Goal: Task Accomplishment & Management: Manage account settings

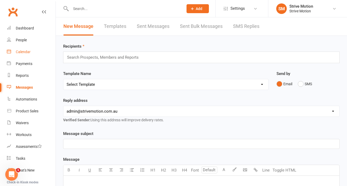
click at [24, 53] on div "Calendar" at bounding box center [23, 52] width 15 height 4
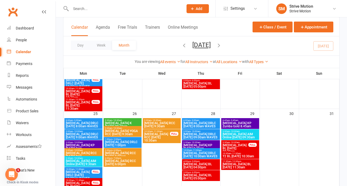
scroll to position [394, 0]
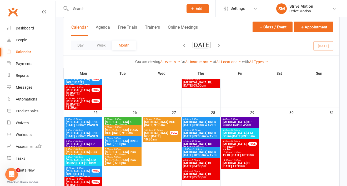
click at [328, 45] on div "Day Week Month August 2025 August 2025 Sun Mon Tue Wed Thu Fri Sat 27 28 29 30 …" at bounding box center [201, 45] width 276 height 19
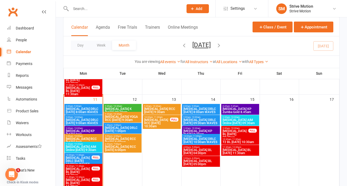
scroll to position [224, 0]
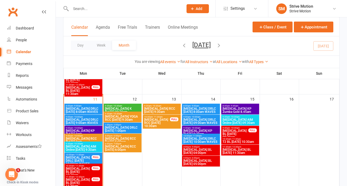
click at [253, 121] on span "[MEDICAL_DATA] AIM Online [DATE] 09:30am" at bounding box center [241, 121] width 36 height 6
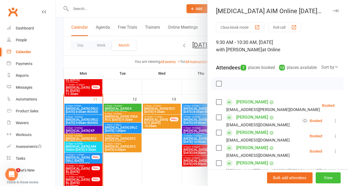
click at [329, 178] on button "View" at bounding box center [328, 178] width 25 height 11
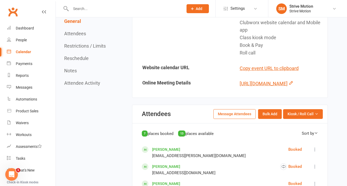
scroll to position [161, 0]
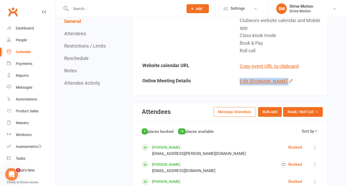
drag, startPoint x: 289, startPoint y: 134, endPoint x: 237, endPoint y: 74, distance: 79.0
click at [237, 74] on td "[URL][DOMAIN_NAME]" at bounding box center [278, 81] width 97 height 15
copy div "[URL][DOMAIN_NAME]"
click at [24, 101] on div "Automations" at bounding box center [26, 99] width 21 height 4
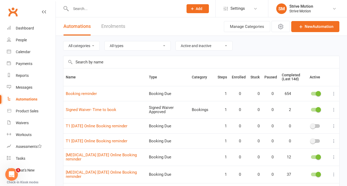
scroll to position [31, 0]
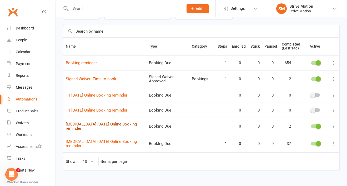
click at [111, 122] on link "[MEDICAL_DATA] [DATE] Online Booking reminder" at bounding box center [101, 126] width 71 height 9
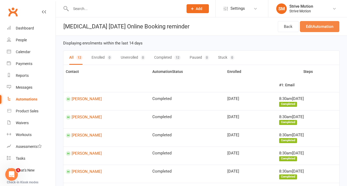
click at [320, 25] on link "Edit Automation" at bounding box center [320, 26] width 40 height 11
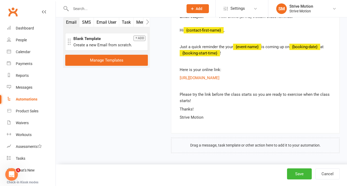
scroll to position [200, 0]
click at [220, 78] on link "[URL][DOMAIN_NAME]" at bounding box center [200, 78] width 40 height 5
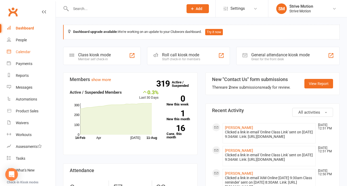
click at [28, 55] on link "Calendar" at bounding box center [31, 52] width 49 height 12
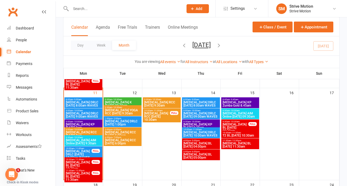
scroll to position [231, 0]
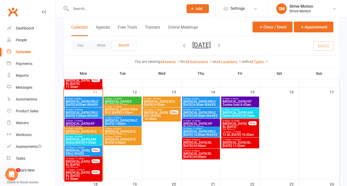
click at [256, 113] on span "[MEDICAL_DATA] AIM Online [DATE] 09:30am" at bounding box center [241, 114] width 36 height 6
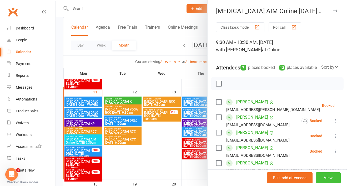
click at [327, 177] on button "View" at bounding box center [328, 178] width 25 height 11
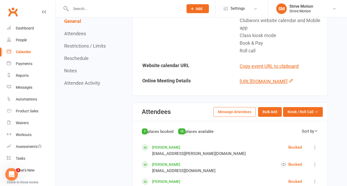
scroll to position [160, 0]
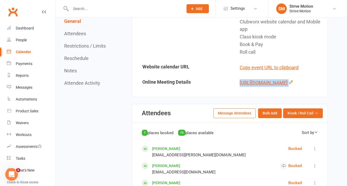
drag, startPoint x: 289, startPoint y: 137, endPoint x: 240, endPoint y: 72, distance: 80.5
click at [240, 79] on div "[URL][DOMAIN_NAME]" at bounding box center [282, 83] width 84 height 8
copy div "[URL][DOMAIN_NAME]"
click at [22, 100] on div "Automations" at bounding box center [26, 99] width 21 height 4
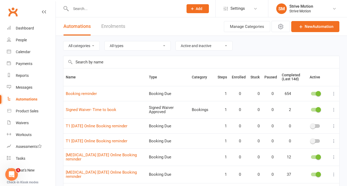
scroll to position [31, 0]
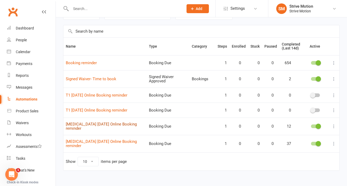
click at [102, 123] on link "[MEDICAL_DATA] [DATE] Online Booking reminder" at bounding box center [101, 126] width 71 height 9
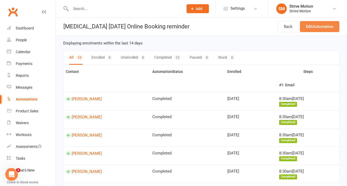
click at [319, 24] on link "Edit Automation" at bounding box center [320, 26] width 40 height 11
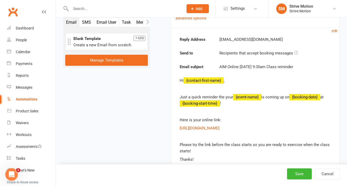
scroll to position [145, 0]
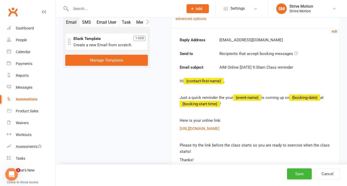
click at [336, 29] on small "edit" at bounding box center [335, 31] width 6 height 4
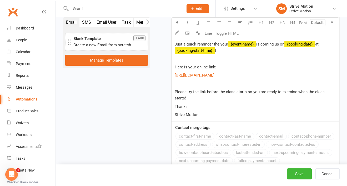
scroll to position [276, 0]
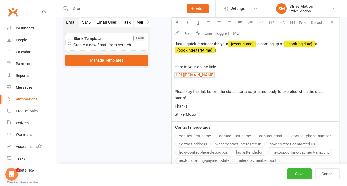
drag, startPoint x: 218, startPoint y: 102, endPoint x: 173, endPoint y: 75, distance: 52.1
click at [173, 75] on div "Hi ﻿ {contact-first-name} , Just a quick reminder the your ﻿ {event-name} is co…" at bounding box center [256, 71] width 168 height 101
drag, startPoint x: 218, startPoint y: 99, endPoint x: 173, endPoint y: 74, distance: 50.6
click at [173, 74] on div "Hi ﻿ {contact-first-name} , Just a quick reminder the your ﻿ {event-name} is co…" at bounding box center [256, 71] width 168 height 101
click at [305, 173] on button "Save" at bounding box center [299, 174] width 25 height 11
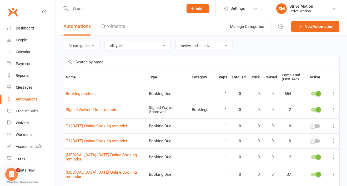
scroll to position [31, 0]
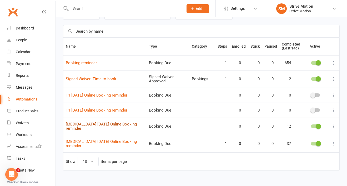
click at [115, 122] on link "[MEDICAL_DATA] [DATE] Online Booking reminder" at bounding box center [101, 126] width 71 height 9
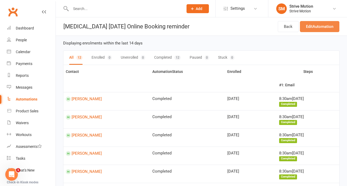
click at [328, 22] on link "Edit Automation" at bounding box center [320, 26] width 40 height 11
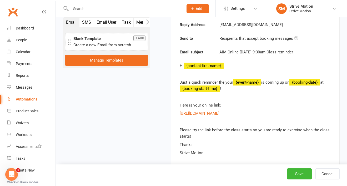
scroll to position [160, 0]
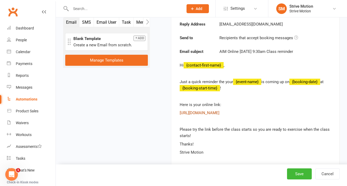
click at [220, 115] on link "[URL][DOMAIN_NAME]" at bounding box center [200, 113] width 40 height 5
